Goal: Transaction & Acquisition: Purchase product/service

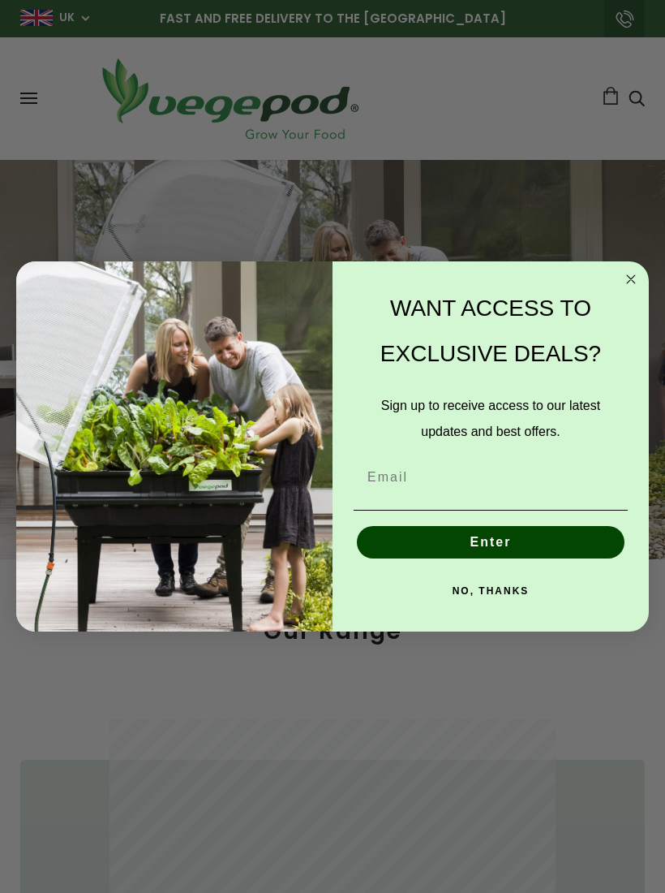
click at [636, 271] on circle "Close dialog" at bounding box center [631, 278] width 19 height 19
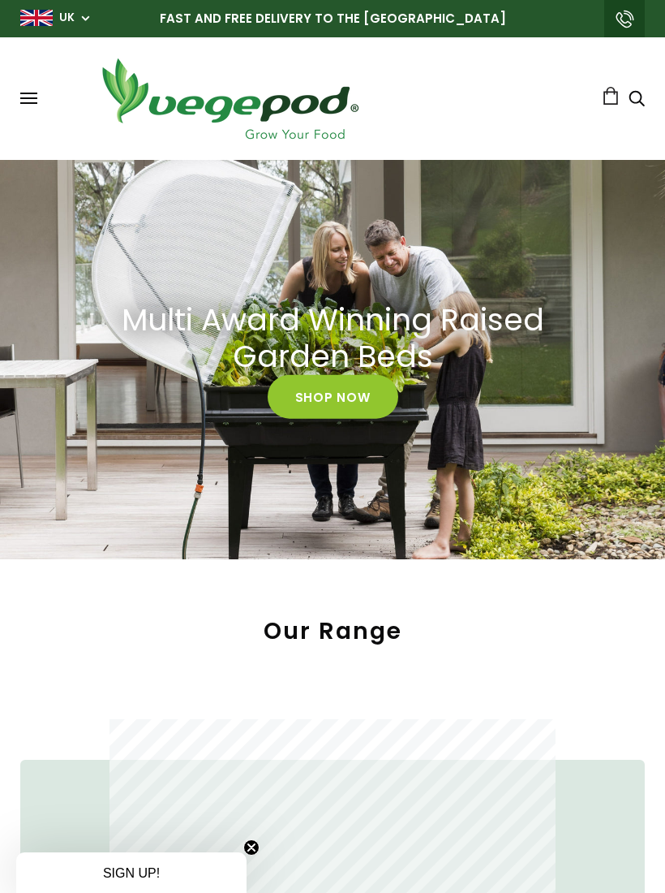
click at [34, 92] on span at bounding box center [28, 93] width 17 height 2
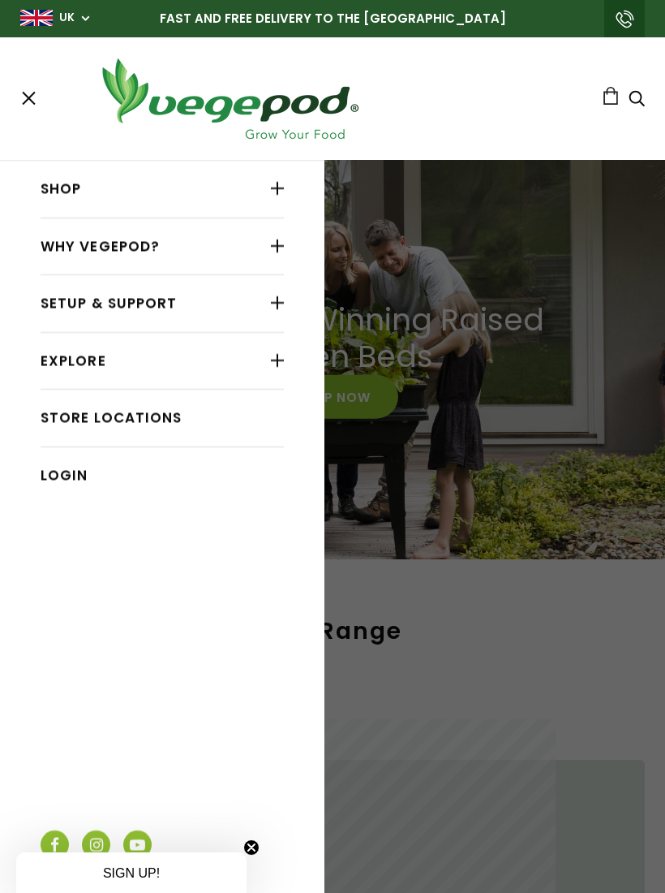
scroll to position [0, 306]
click at [252, 188] on link "Shop" at bounding box center [162, 189] width 243 height 31
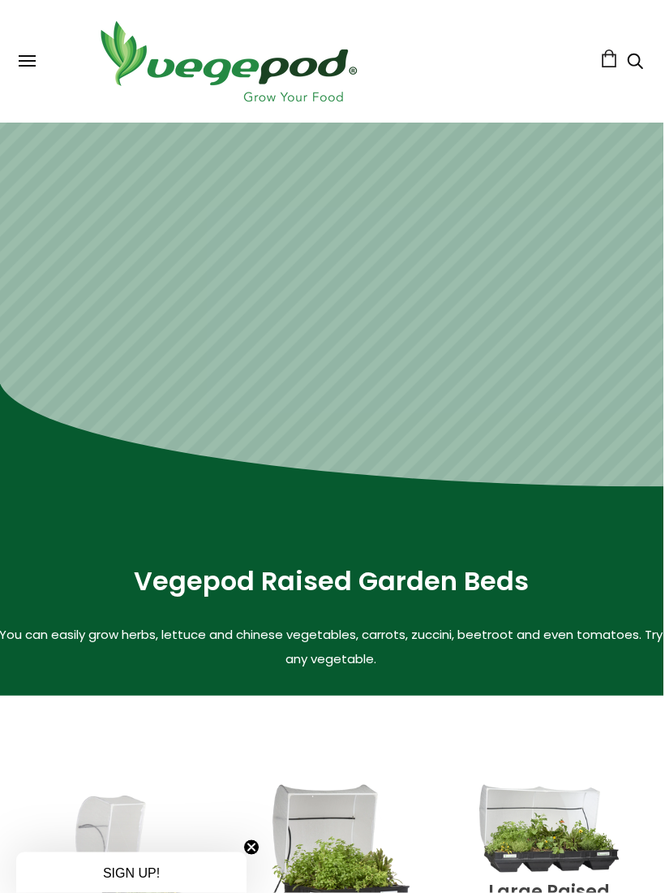
scroll to position [0, 2]
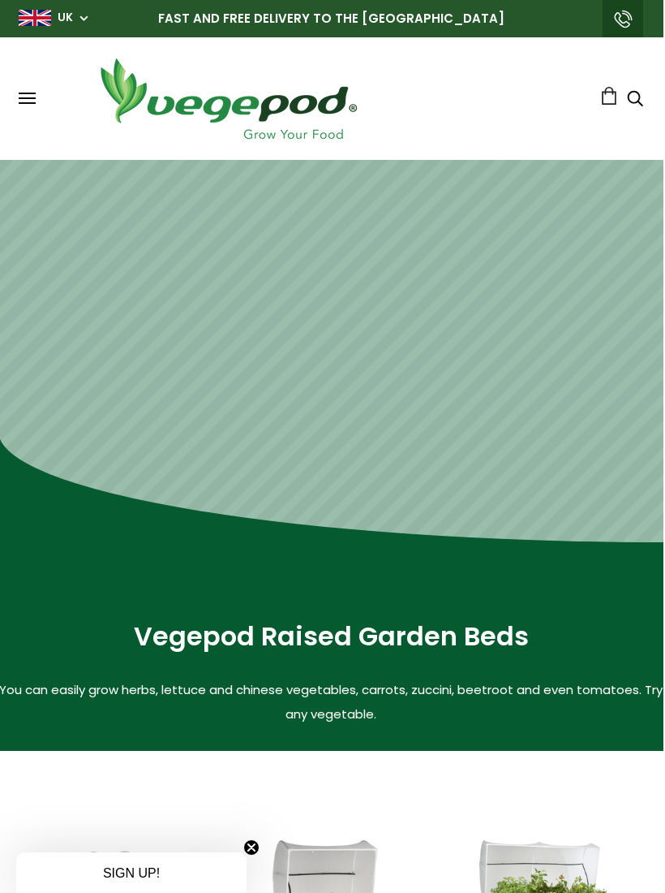
click at [36, 118] on div "Shop Vegepod Bundles Vegepods Stands & Trolleys Kitchen Garden Accessories & Ot…" at bounding box center [331, 99] width 625 height 90
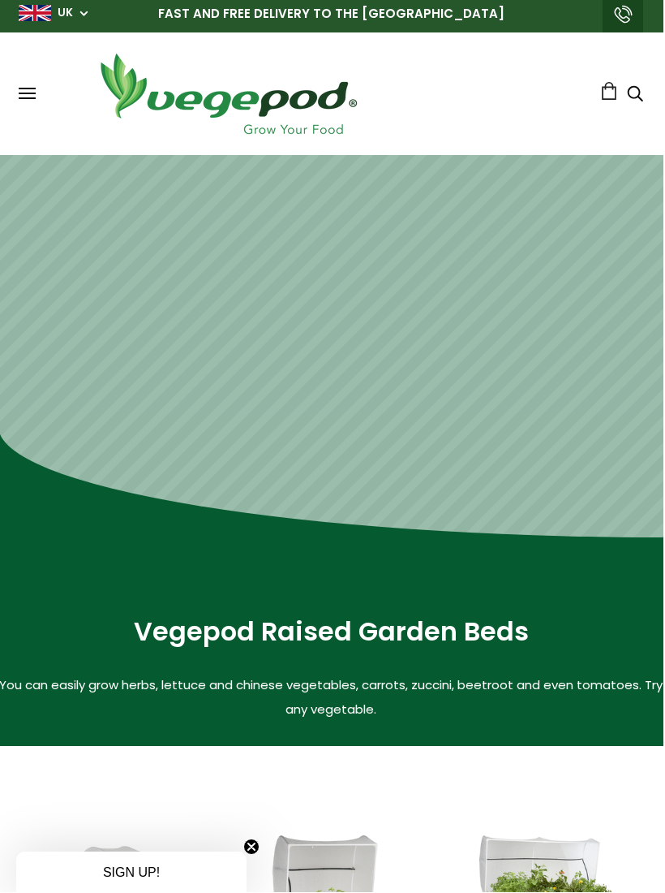
click at [24, 98] on span at bounding box center [27, 99] width 17 height 2
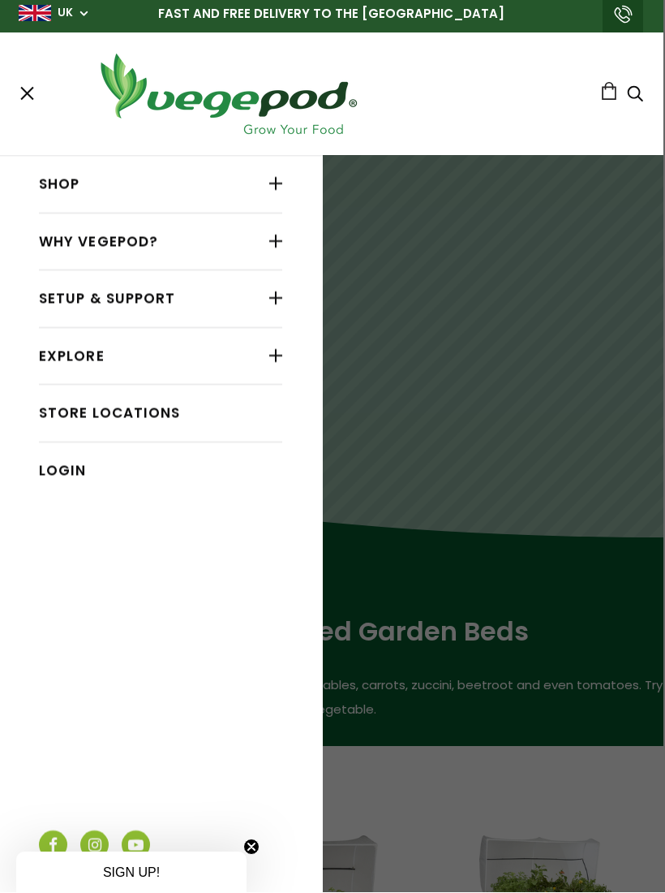
scroll to position [5, 2]
click at [278, 187] on div at bounding box center [275, 183] width 13 height 21
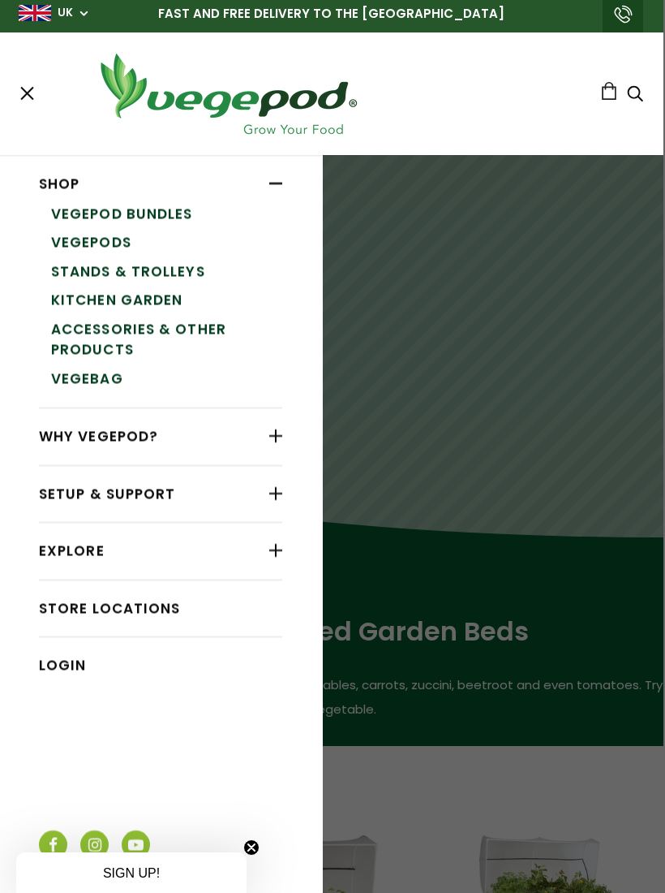
click at [213, 330] on link "Accessories & Other Products" at bounding box center [166, 339] width 231 height 49
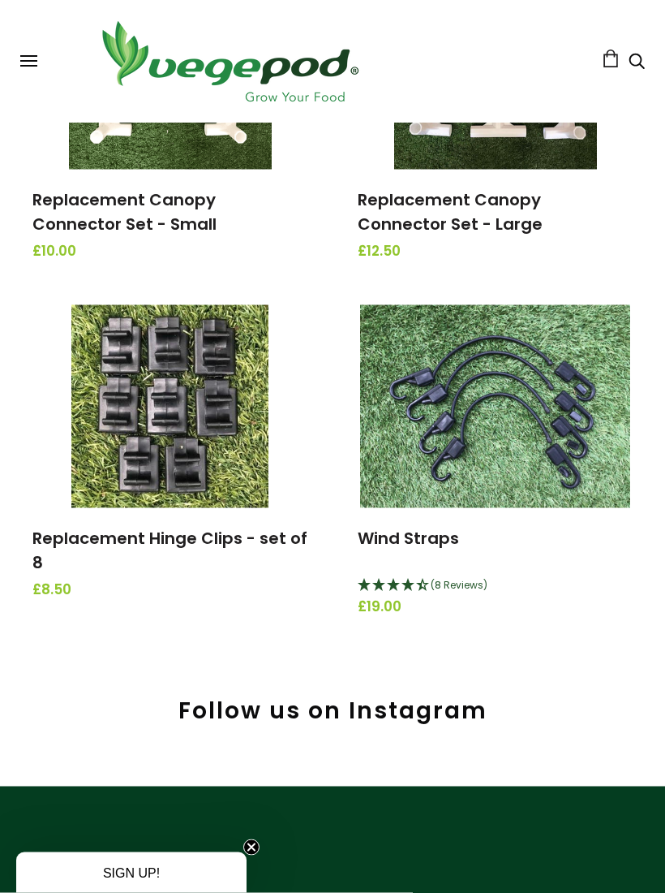
scroll to position [2699, 0]
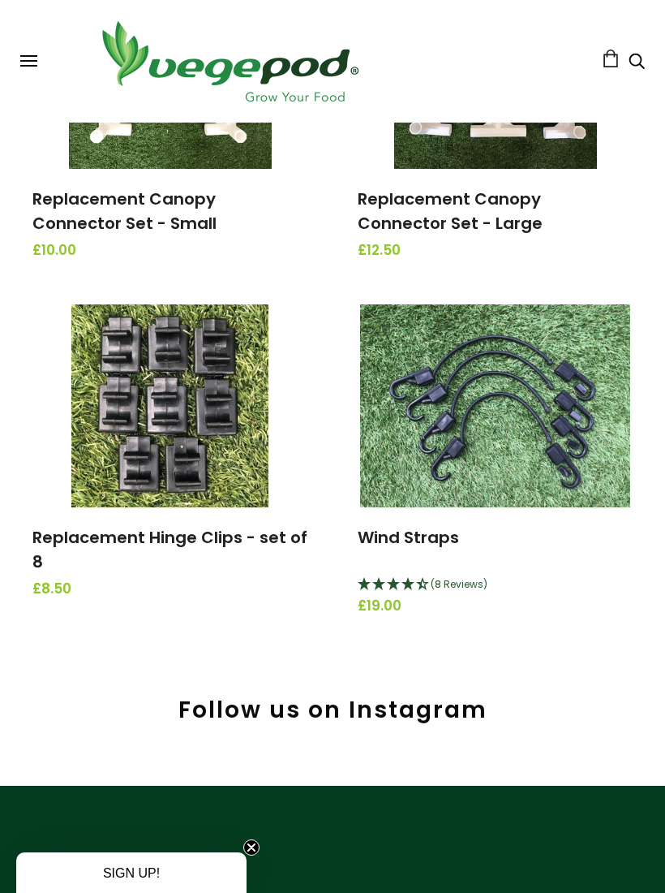
click at [551, 457] on img at bounding box center [495, 405] width 270 height 203
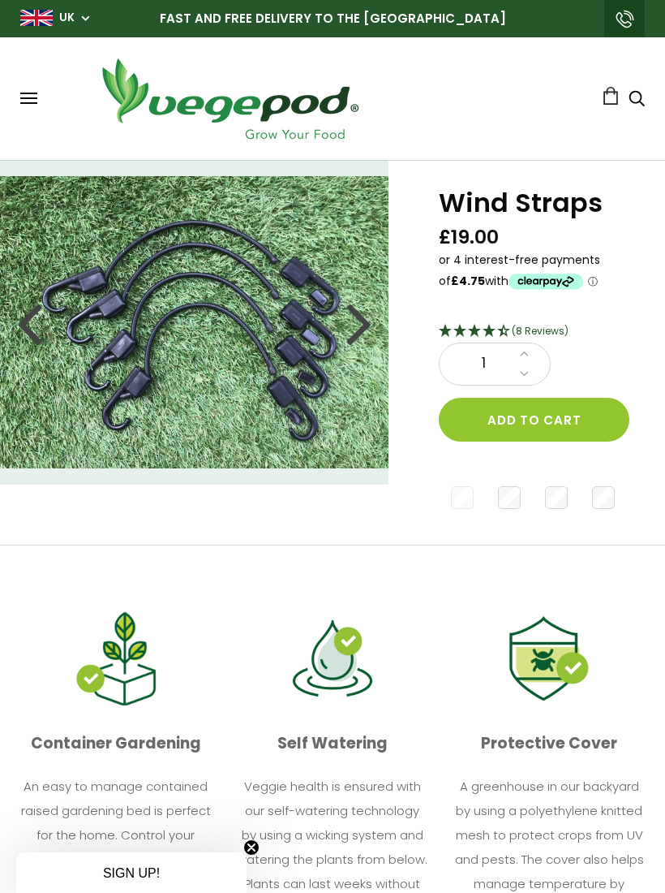
click at [568, 449] on div "Wind Straps £19.00 (8 Reviews) 1 Add to cart" at bounding box center [532, 351] width 186 height 329
click at [566, 417] on button "Add to cart" at bounding box center [534, 420] width 191 height 44
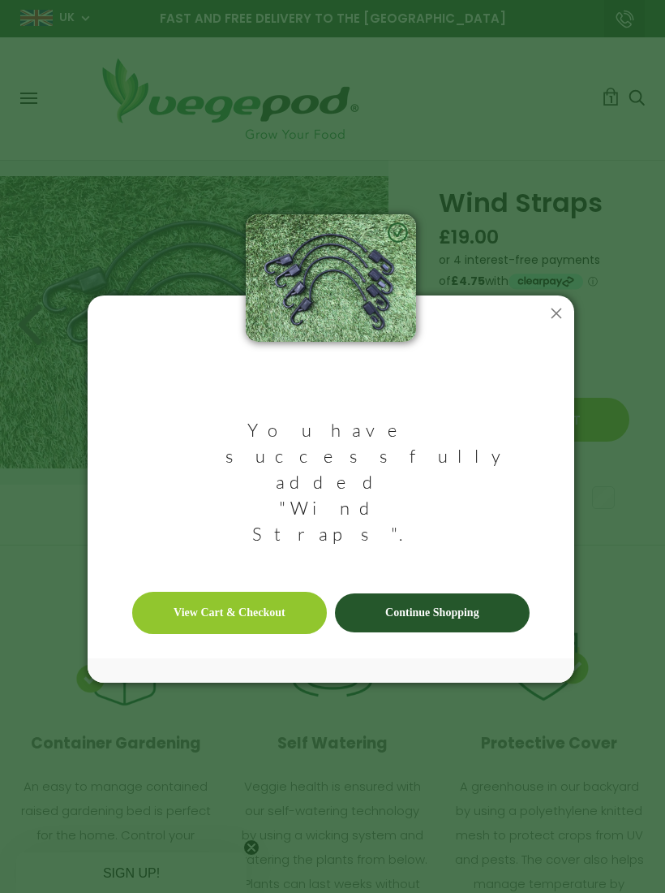
click at [469, 593] on link "Continue Shopping" at bounding box center [432, 612] width 195 height 39
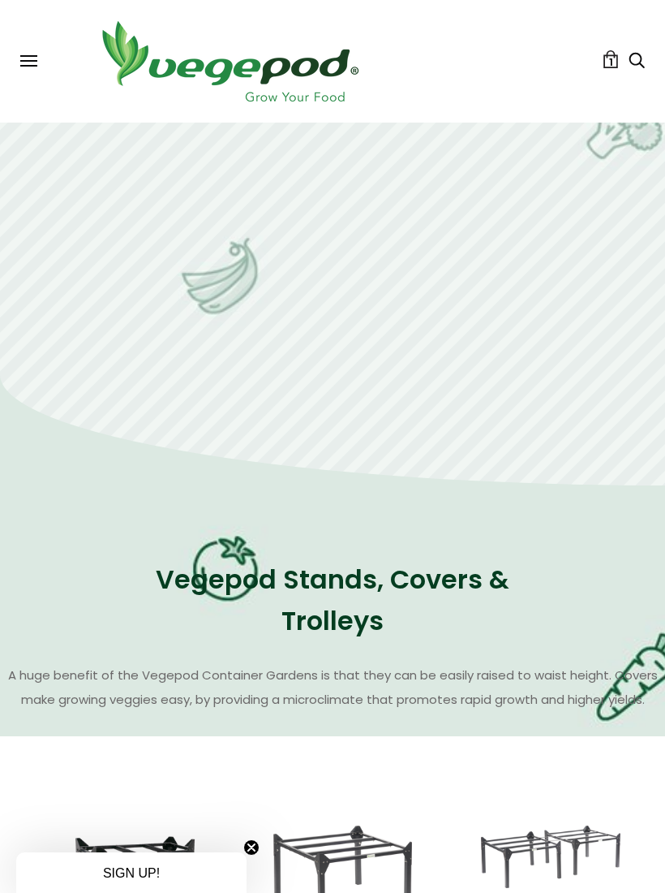
scroll to position [1176, 0]
click at [36, 47] on div "Shop Vegepod Bundles Vegepods Stands & Trolleys Kitchen Garden Accessories & Ot…" at bounding box center [332, 61] width 625 height 90
click at [35, 67] on span at bounding box center [28, 66] width 17 height 2
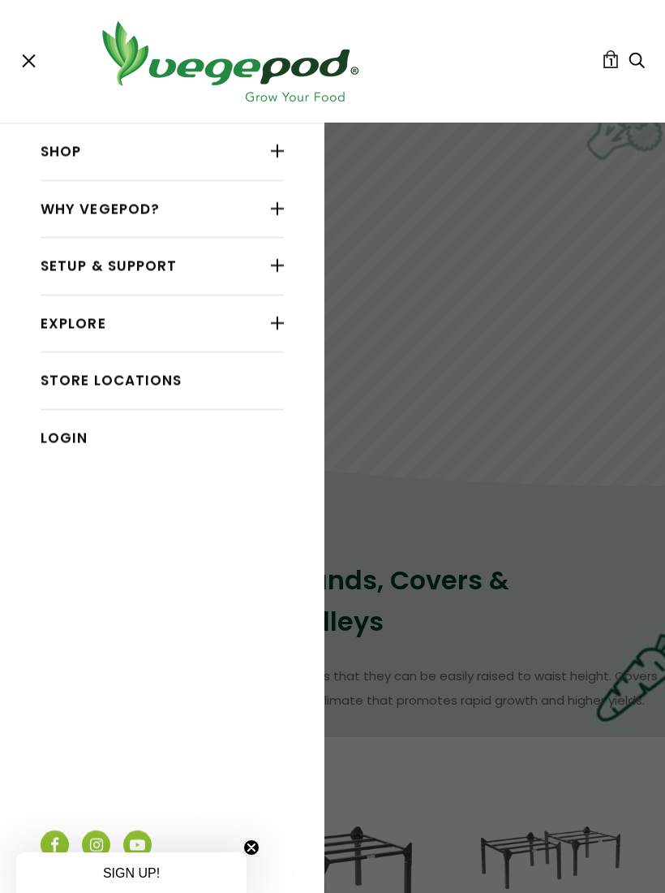
click at [271, 140] on div at bounding box center [277, 150] width 13 height 21
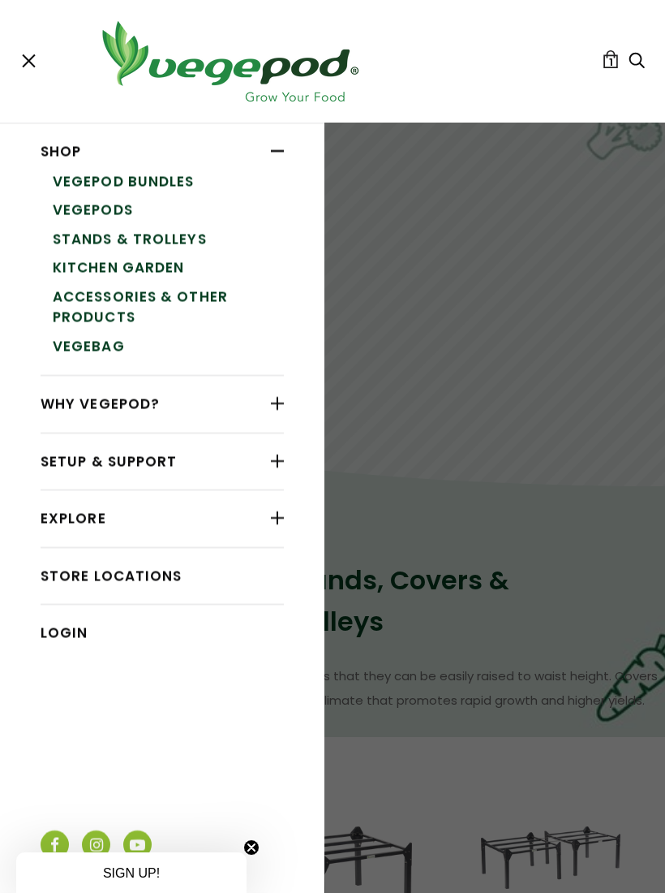
click at [247, 285] on link "Accessories & Other Products" at bounding box center [168, 306] width 231 height 49
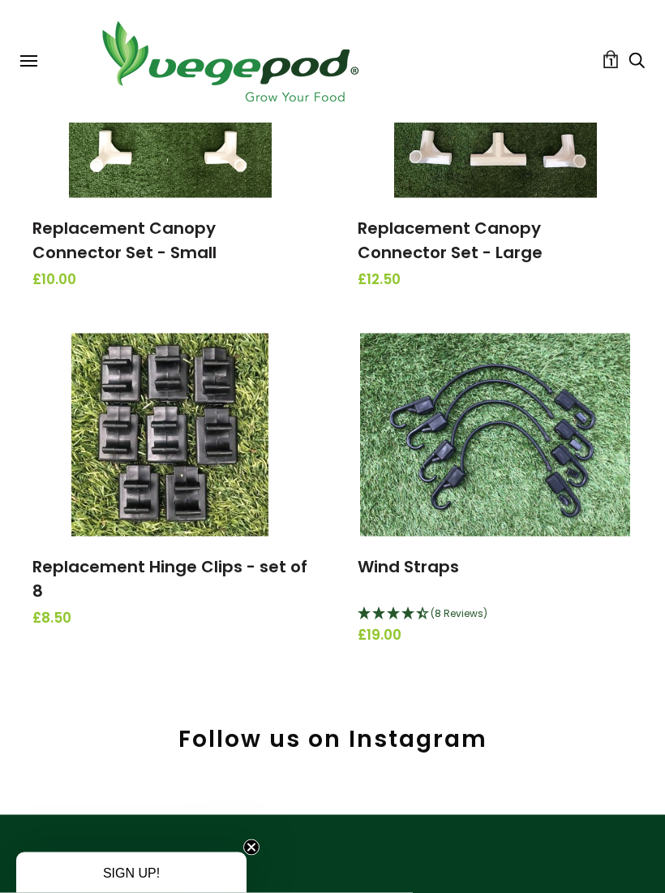
scroll to position [2670, 0]
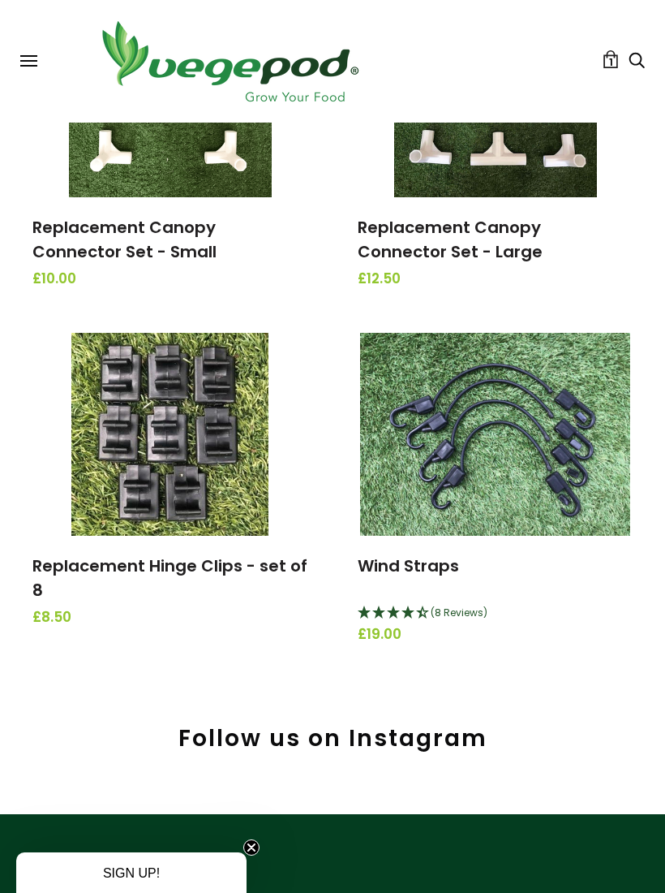
click at [247, 496] on img at bounding box center [169, 434] width 197 height 203
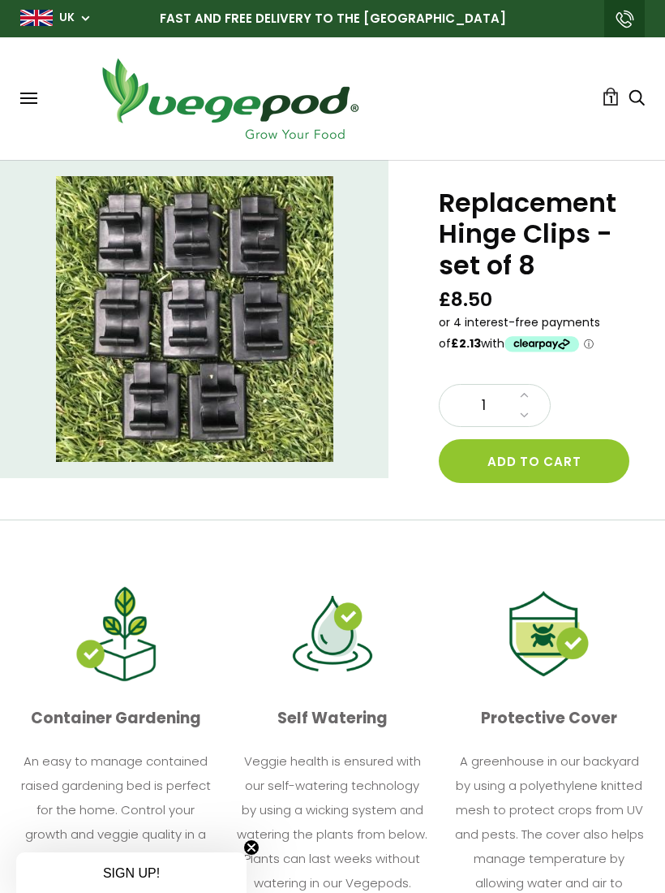
click at [570, 470] on button "Add to cart" at bounding box center [534, 461] width 191 height 44
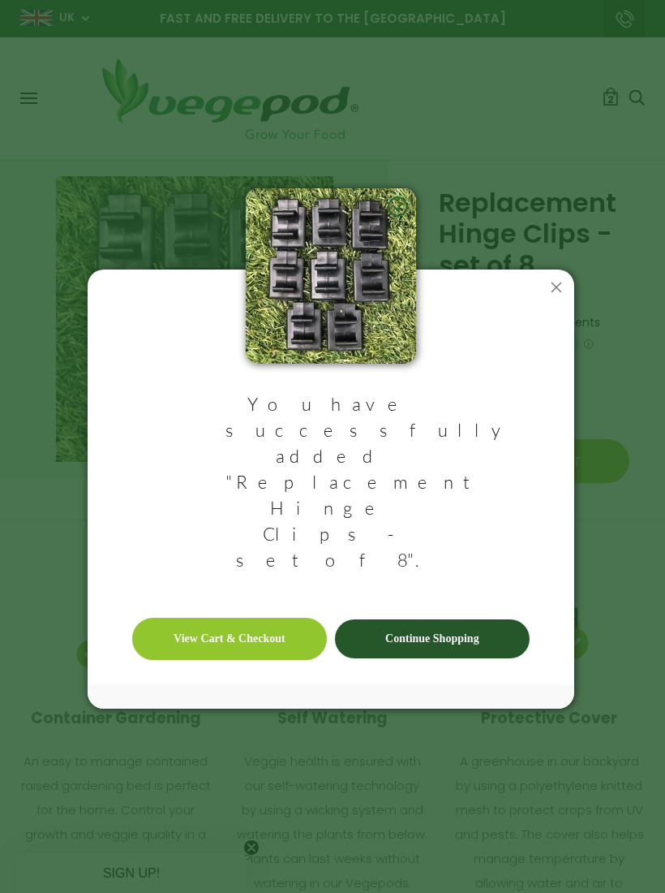
click at [557, 367] on div "You have successfully added "Replacement Hinge Clips - set of 8". View Cart & C…" at bounding box center [331, 448] width 487 height 520
click at [557, 300] on icon at bounding box center [557, 287] width 26 height 26
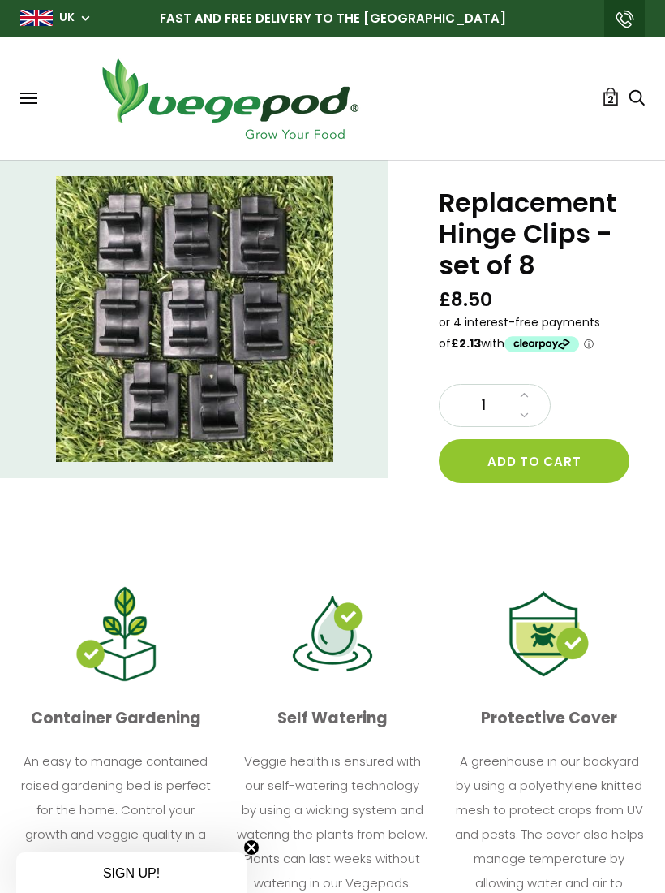
scroll to position [0, 2]
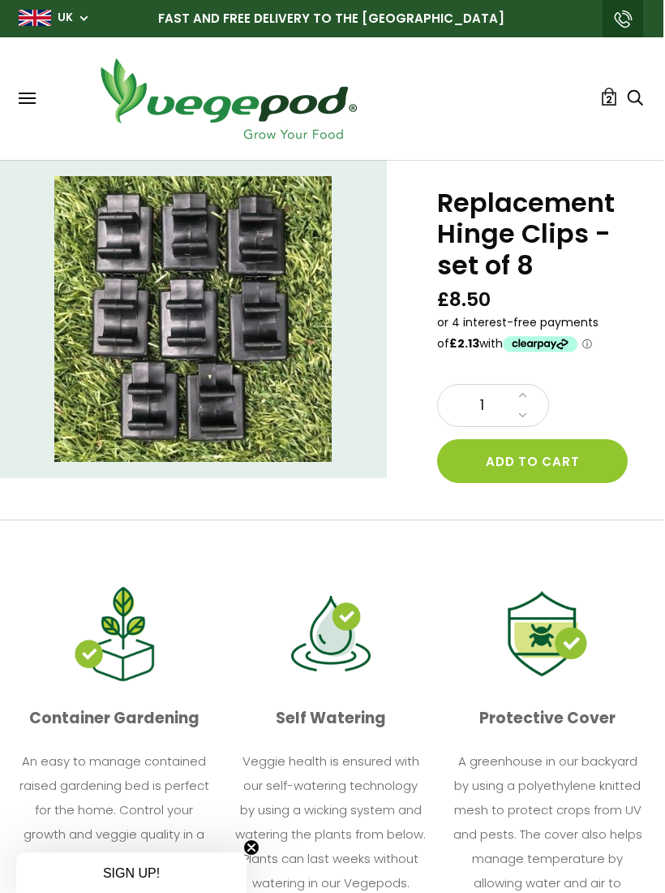
click at [606, 125] on div "Shop Vegepod Bundles Vegepods Stands & Trolleys Kitchen Garden Accessories & Ot…" at bounding box center [331, 99] width 625 height 90
click at [610, 100] on span "2" at bounding box center [609, 99] width 6 height 15
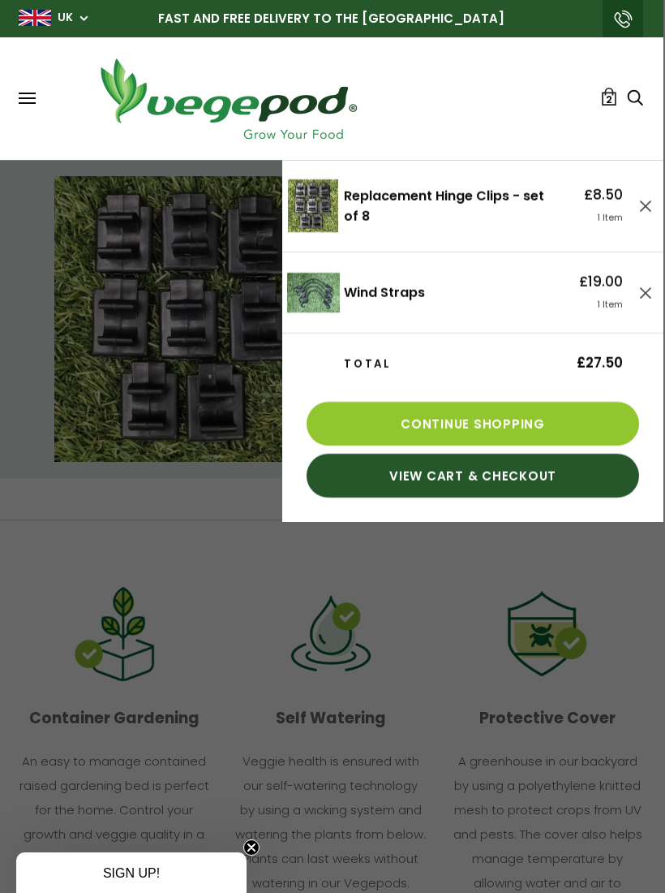
click at [555, 491] on link "View Cart & Checkout" at bounding box center [473, 476] width 333 height 44
